Goal: Task Accomplishment & Management: Manage account settings

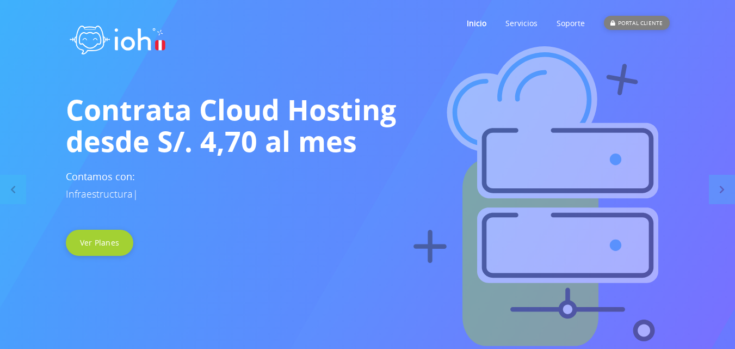
click at [636, 26] on div "PORTAL CLIENTE" at bounding box center [636, 23] width 65 height 14
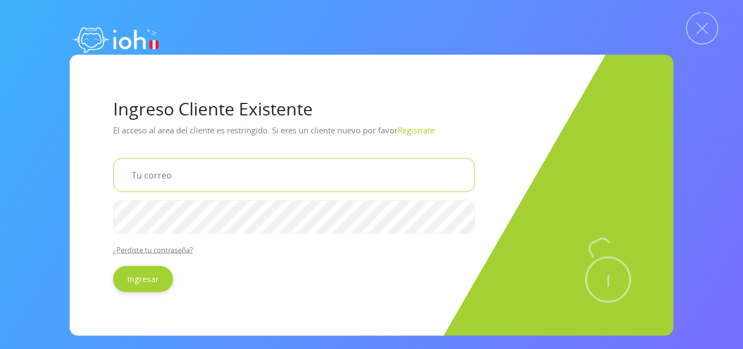
click at [175, 176] on input "email" at bounding box center [294, 175] width 362 height 34
type input "[EMAIL_ADDRESS][DOMAIN_NAME]"
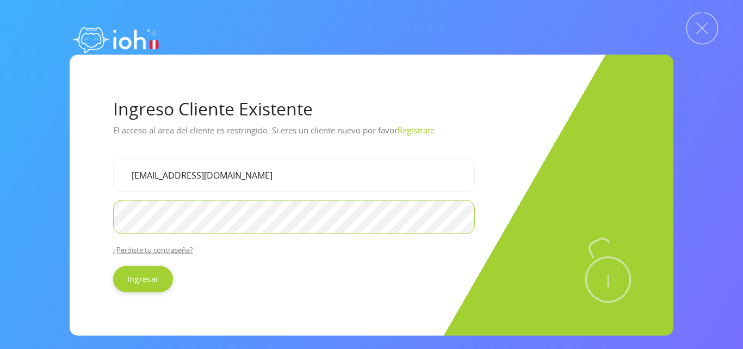
click at [113, 266] on input "Ingresar" at bounding box center [143, 279] width 60 height 26
